Goal: Transaction & Acquisition: Purchase product/service

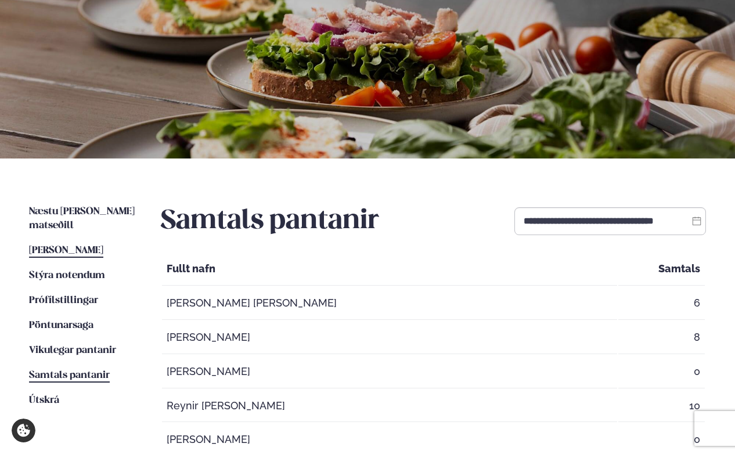
scroll to position [103, 0]
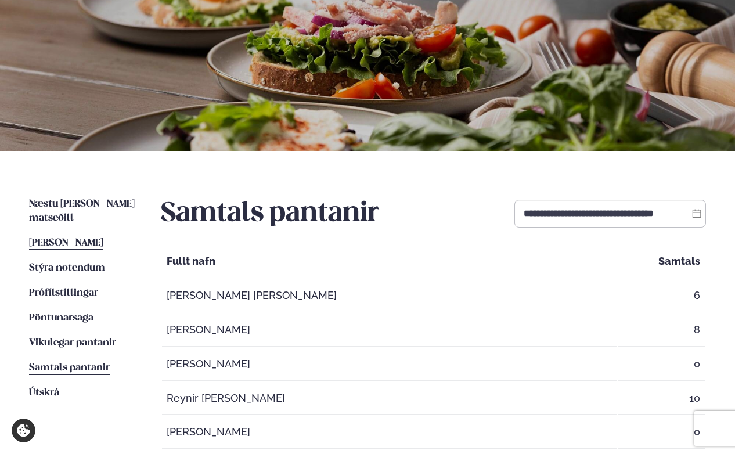
click at [70, 238] on span "[PERSON_NAME]" at bounding box center [66, 243] width 74 height 10
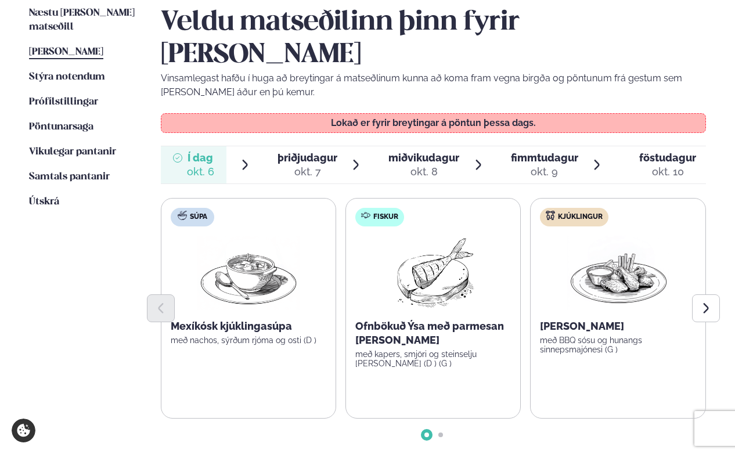
scroll to position [295, 0]
click at [306, 164] on div "okt. 7" at bounding box center [308, 171] width 60 height 14
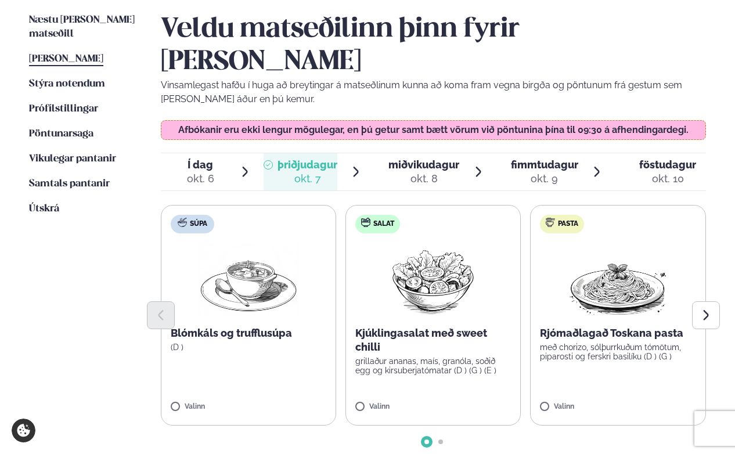
scroll to position [287, 0]
click at [704, 309] on icon "Next slide" at bounding box center [706, 315] width 13 height 13
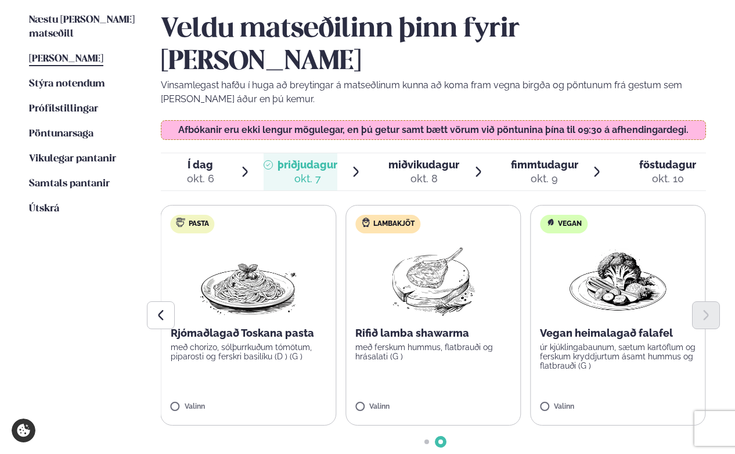
click at [424, 349] on label "Lambakjöt Rifið lamba shawarma með ferskum hummus, flatbrauði og hrásalati (G )…" at bounding box center [433, 315] width 175 height 221
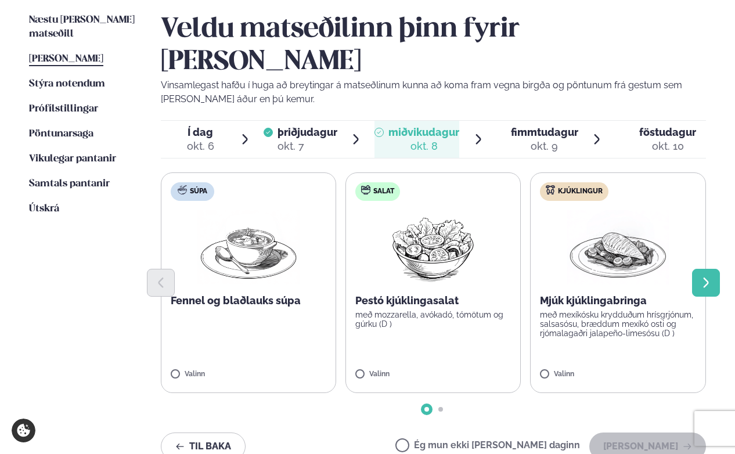
click at [716, 269] on button "Next slide" at bounding box center [706, 283] width 28 height 28
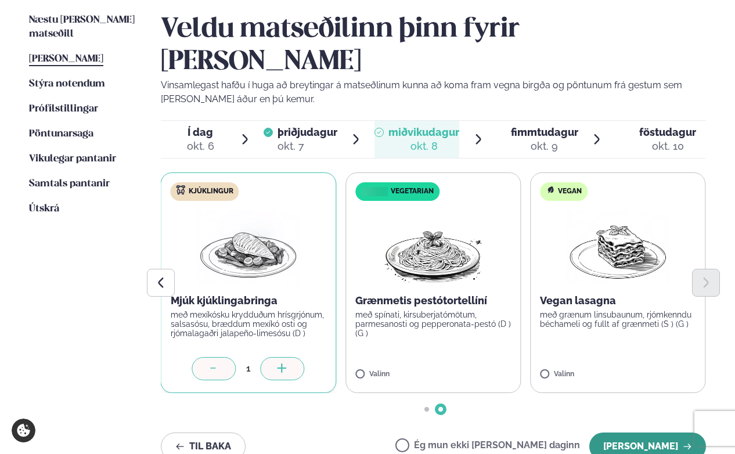
click at [641, 433] on button "[PERSON_NAME]" at bounding box center [648, 447] width 117 height 28
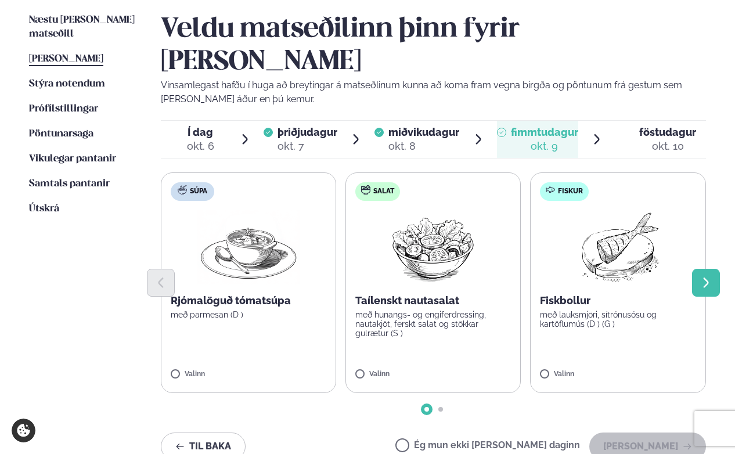
click at [714, 269] on button "Next slide" at bounding box center [706, 283] width 28 height 28
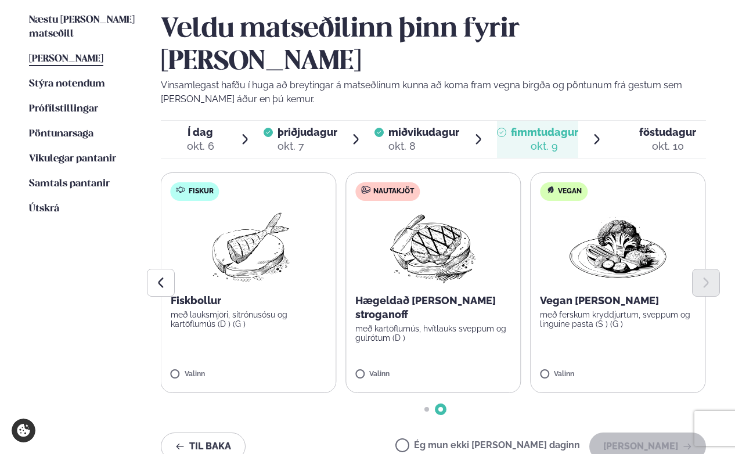
click at [242, 226] on img at bounding box center [248, 247] width 103 height 74
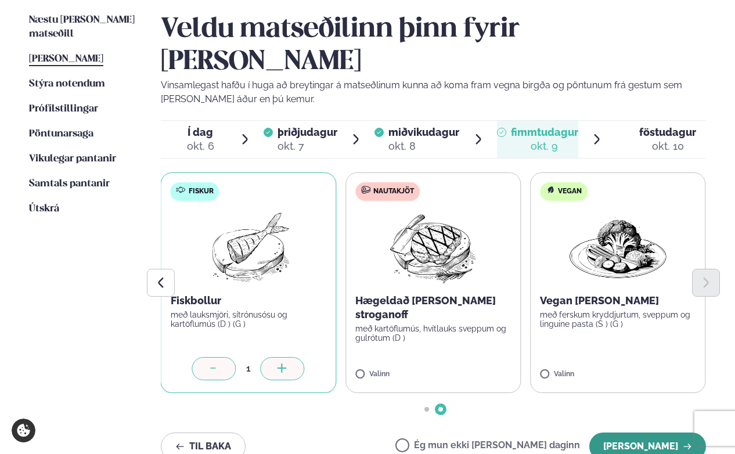
click at [637, 433] on button "[PERSON_NAME]" at bounding box center [648, 447] width 117 height 28
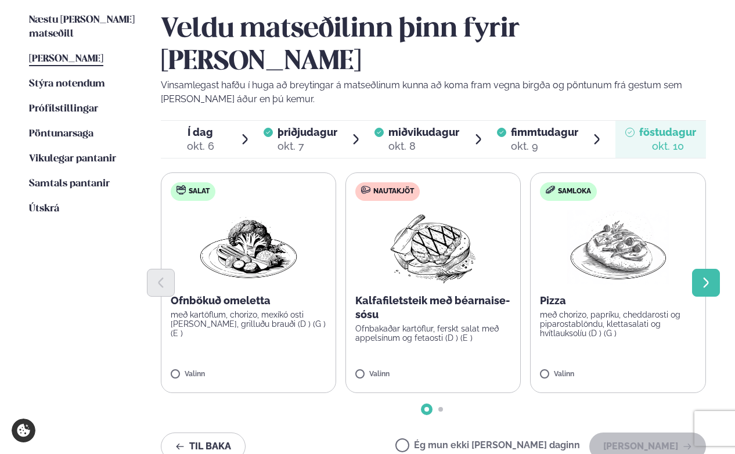
click at [705, 278] on icon "Next slide" at bounding box center [706, 283] width 5 height 10
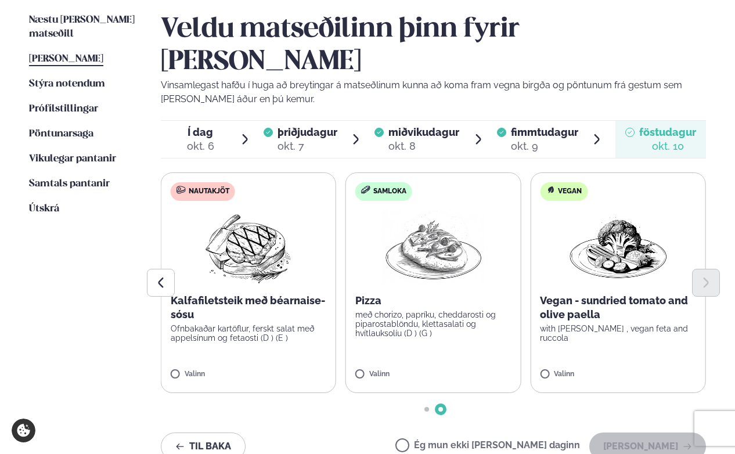
click at [242, 229] on img at bounding box center [248, 247] width 103 height 74
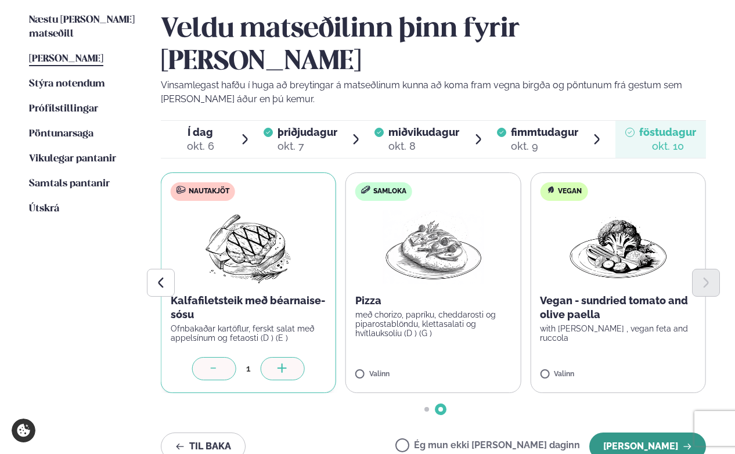
click at [633, 433] on button "[PERSON_NAME]" at bounding box center [648, 447] width 117 height 28
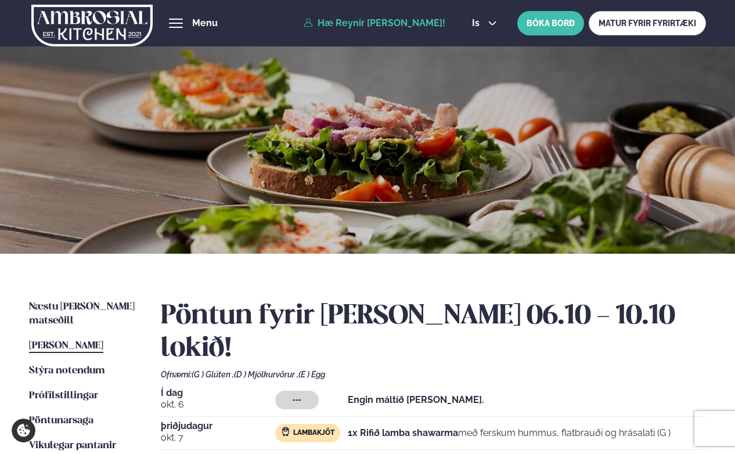
scroll to position [0, 0]
